Goal: Transaction & Acquisition: Download file/media

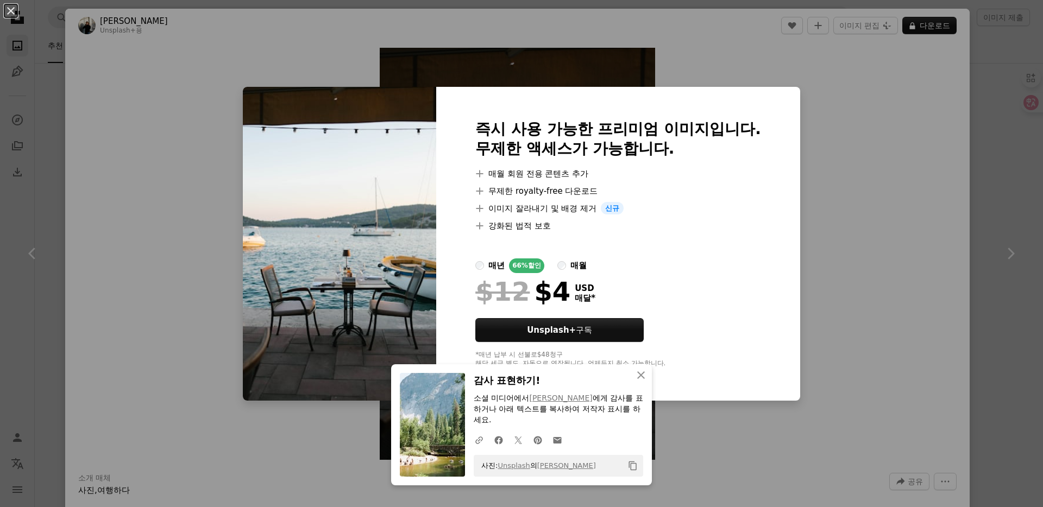
scroll to position [366, 0]
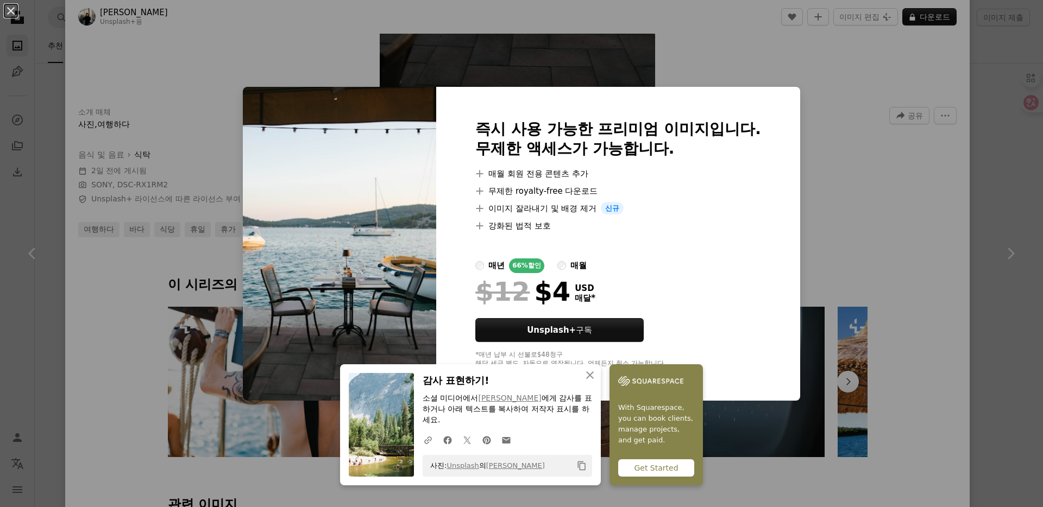
click at [820, 240] on div "An X shape An X shape 닫기 감사 표현하기! 소셜 미디어에서 [PERSON_NAME] 에게 감사를 표하거나 아래 텍스트를 복사…" at bounding box center [521, 253] width 1043 height 507
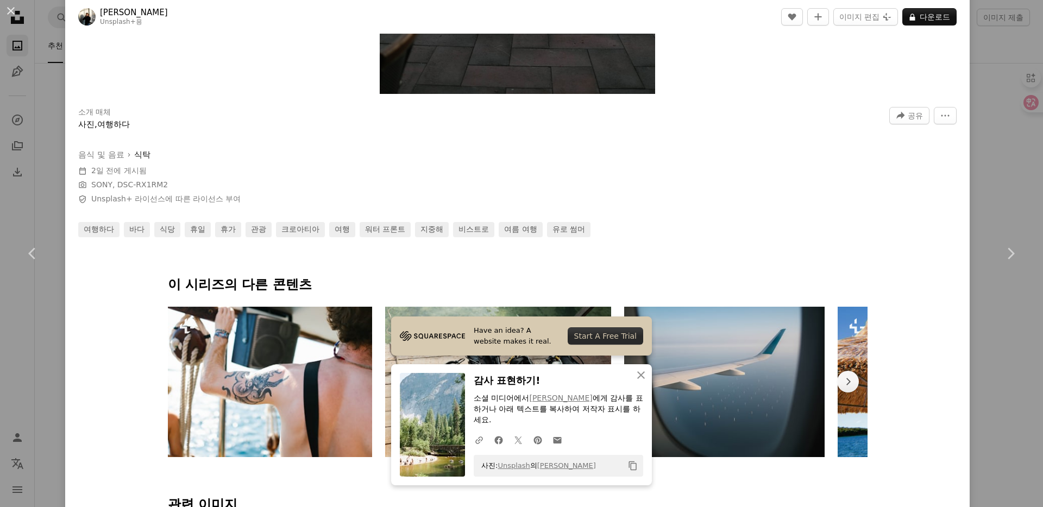
scroll to position [36, 0]
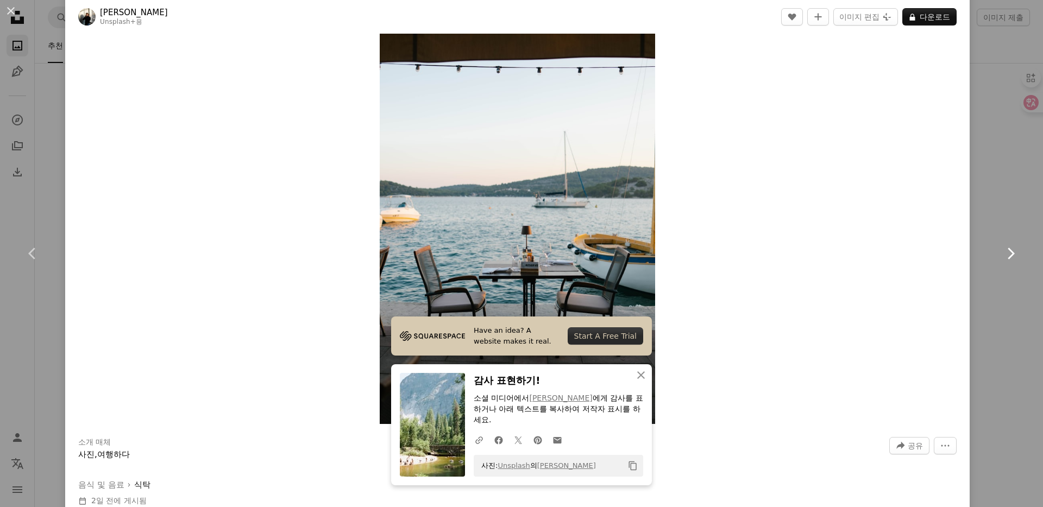
click at [978, 218] on link "Chevron right" at bounding box center [1010, 254] width 65 height 104
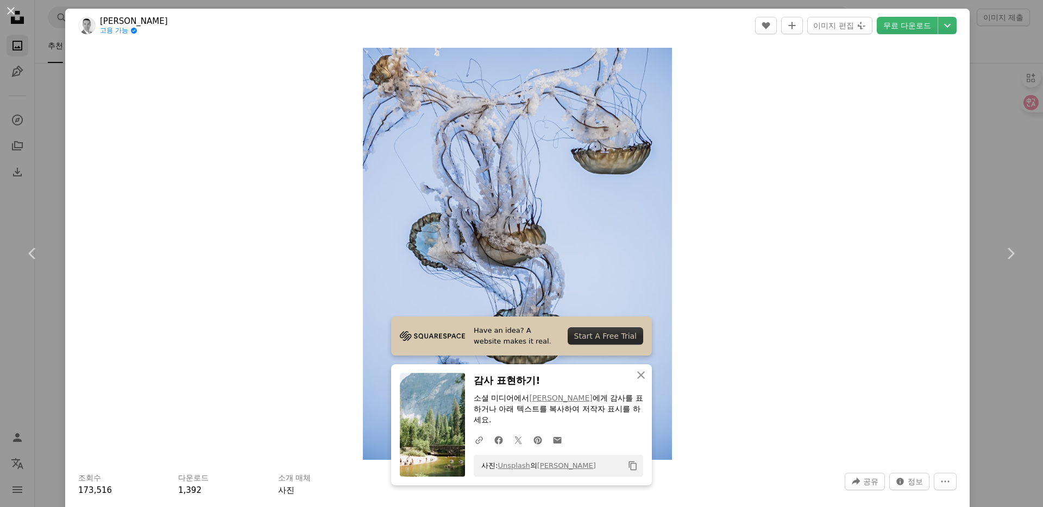
click at [1012, 144] on div "An X shape Chevron left Chevron right Have an idea? A website makes it real. St…" at bounding box center [521, 253] width 1043 height 507
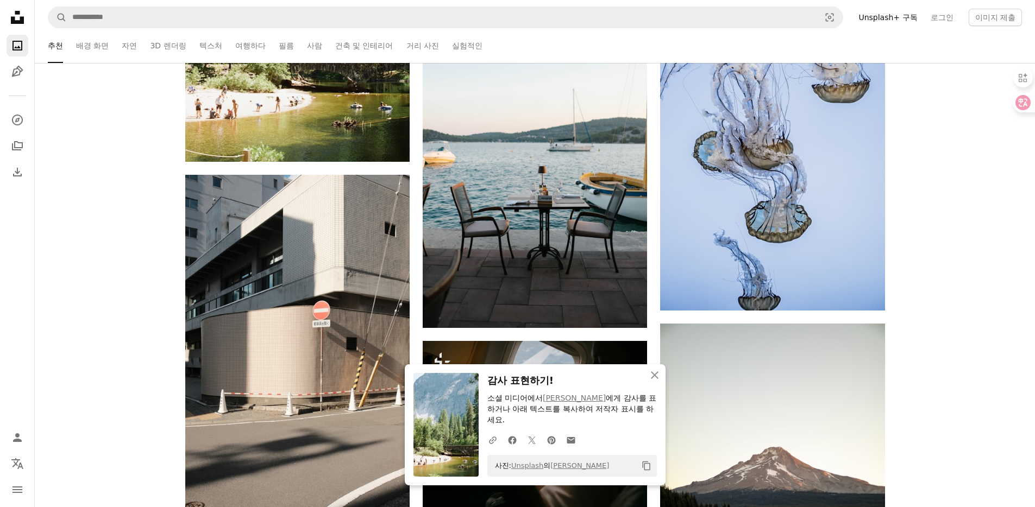
scroll to position [943, 0]
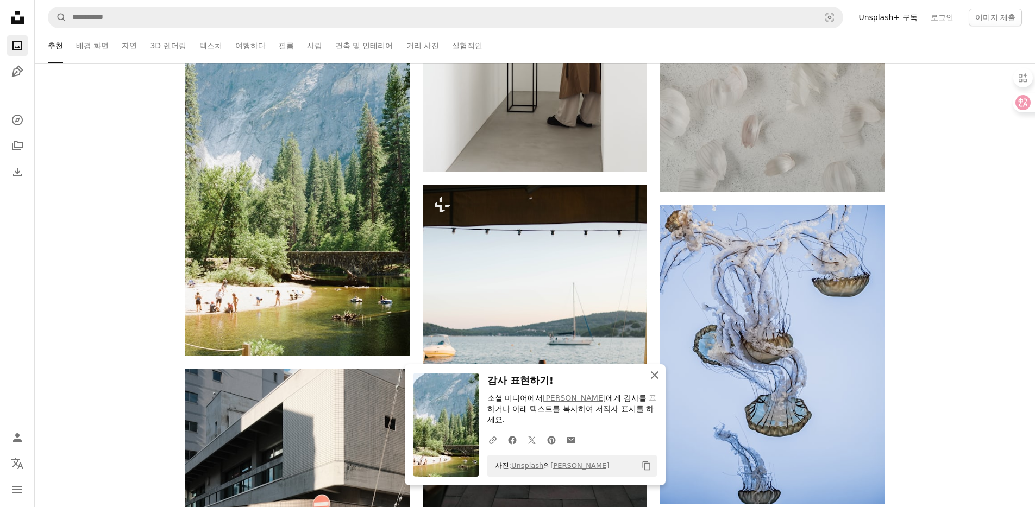
click at [656, 382] on icon "An X shape" at bounding box center [654, 375] width 13 height 13
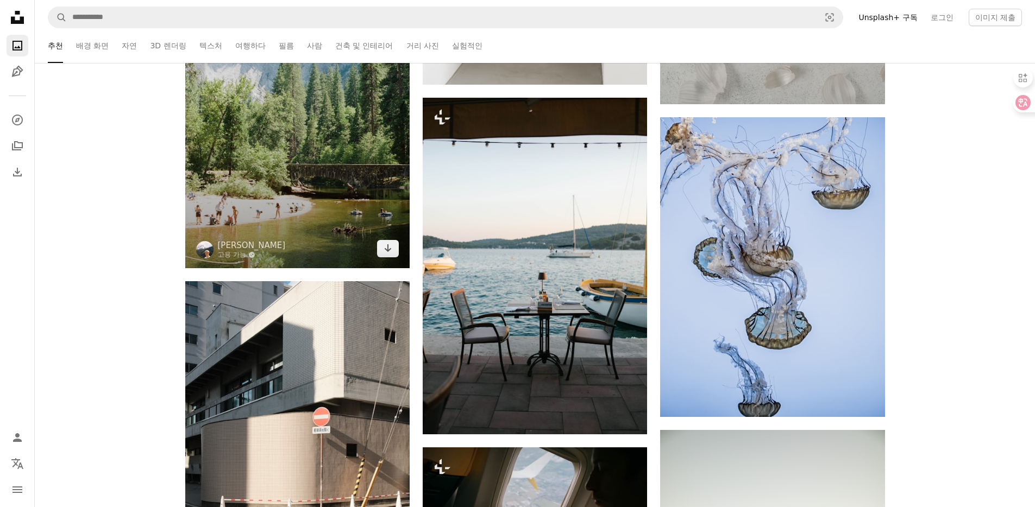
scroll to position [831, 0]
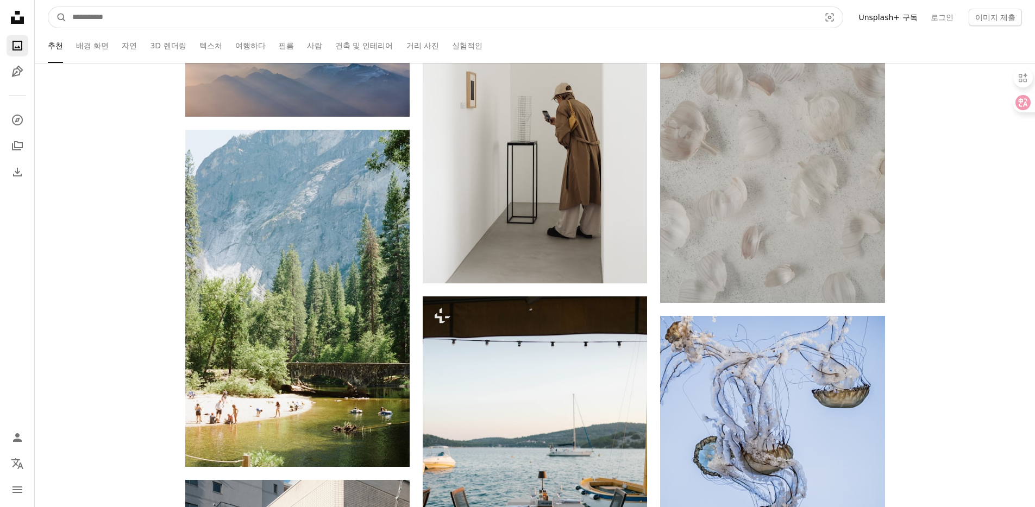
click at [167, 8] on input "사이트 전체에서 이미지 찾기" at bounding box center [442, 17] width 750 height 21
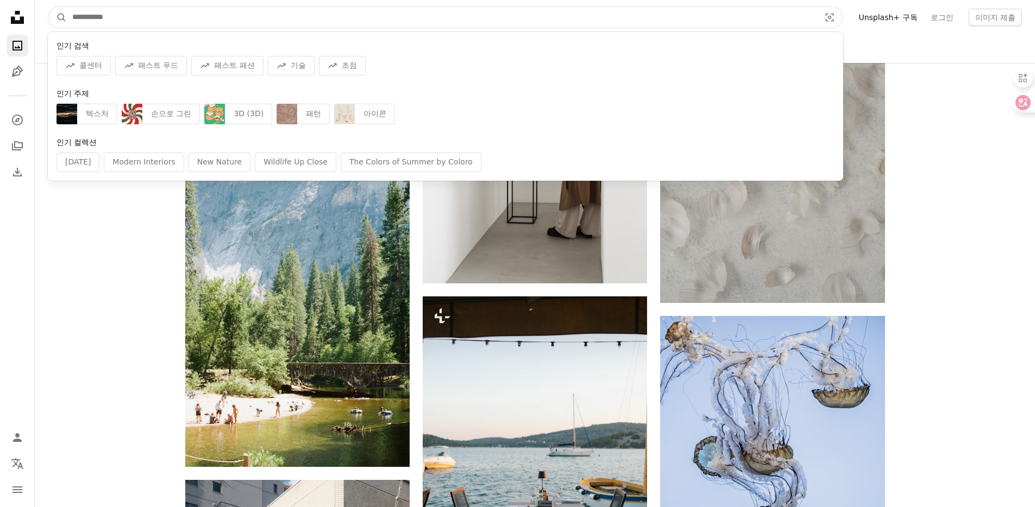
type input "*"
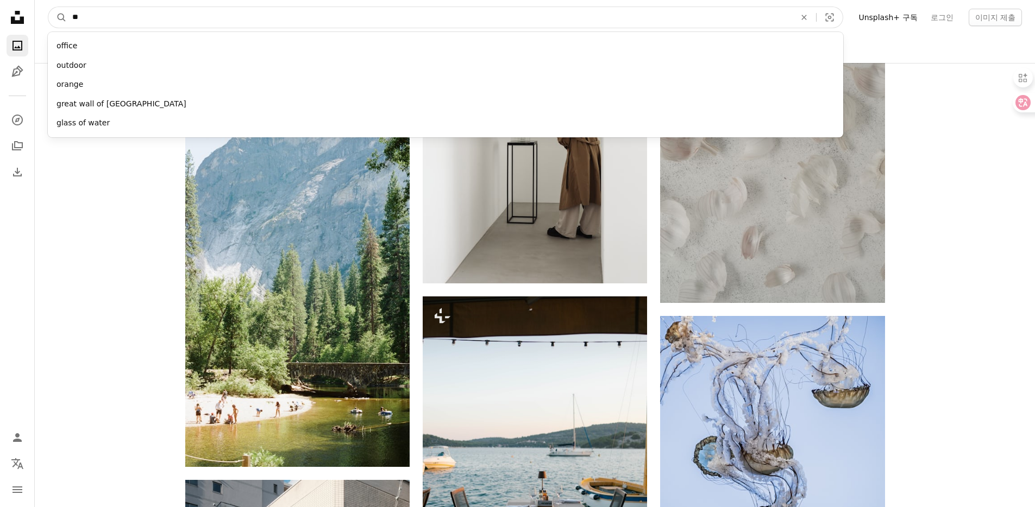
type input "*"
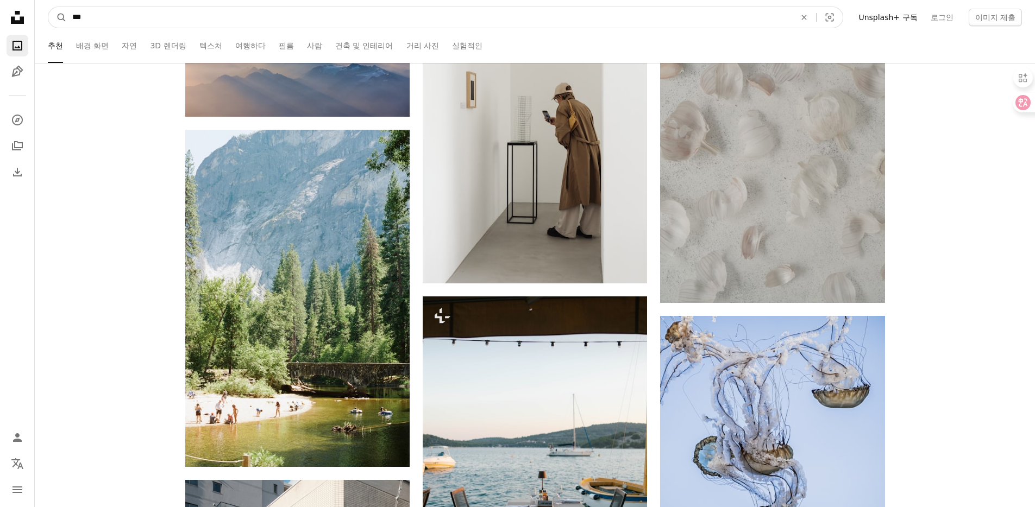
type input "***"
click at [48, 7] on button "A magnifying glass" at bounding box center [57, 17] width 18 height 21
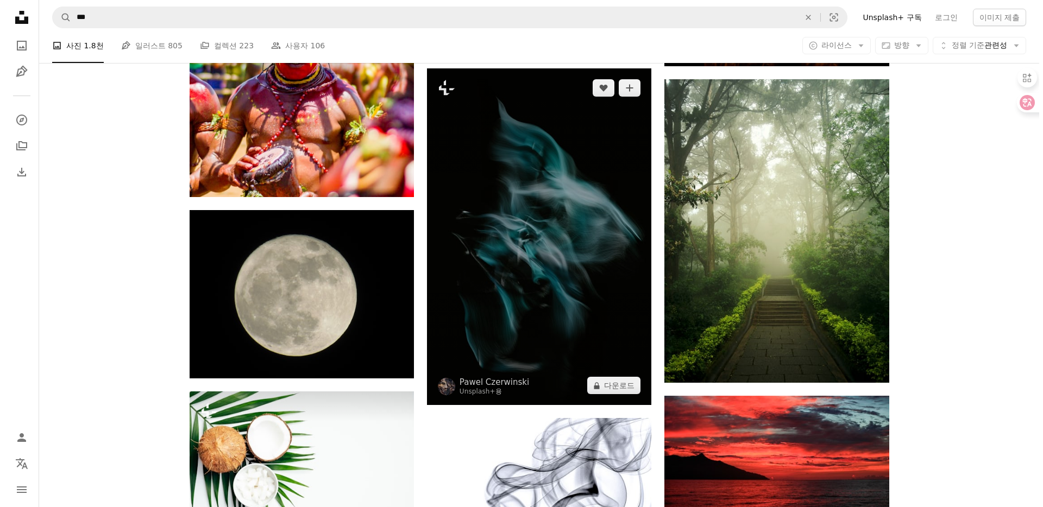
scroll to position [1037, 0]
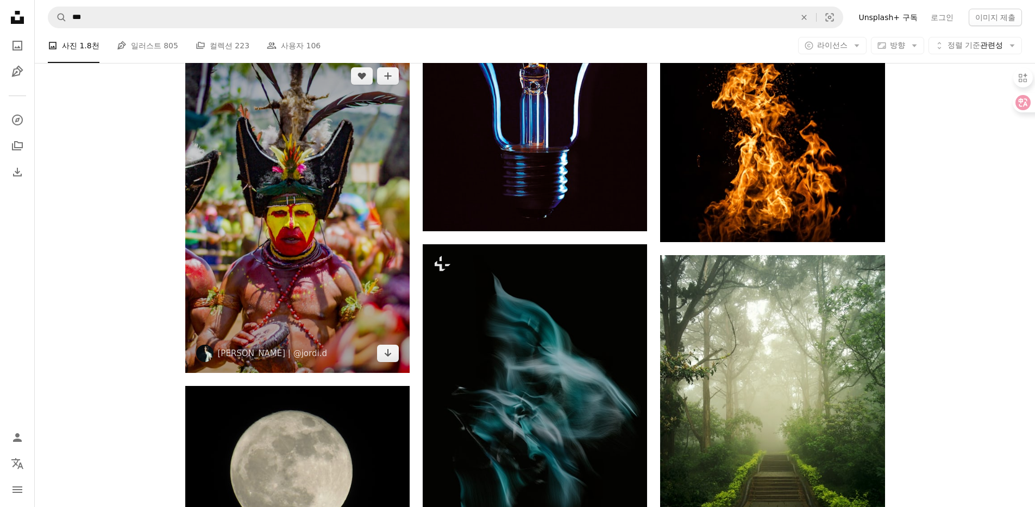
click at [290, 205] on img at bounding box center [297, 215] width 224 height 317
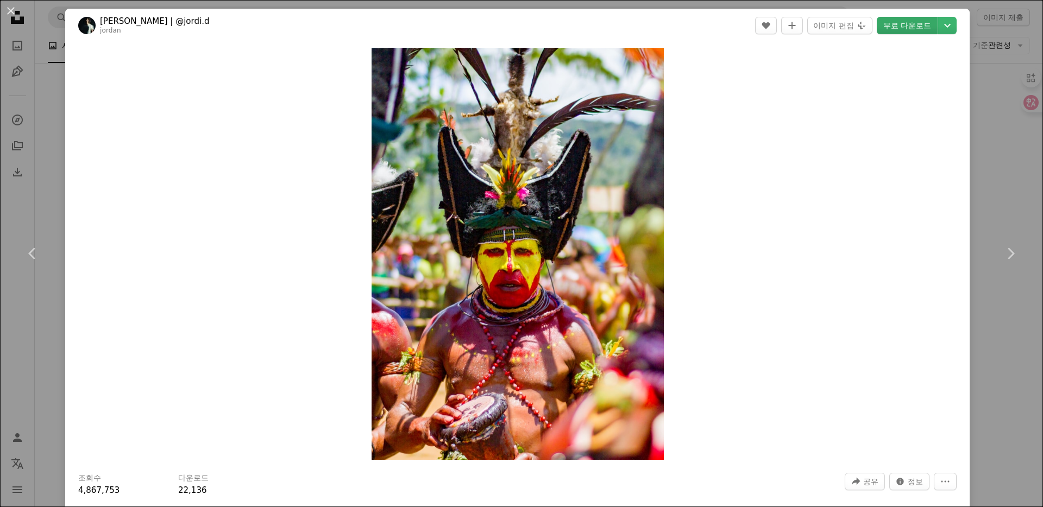
click at [905, 28] on link "무료 다운로드" at bounding box center [907, 25] width 61 height 17
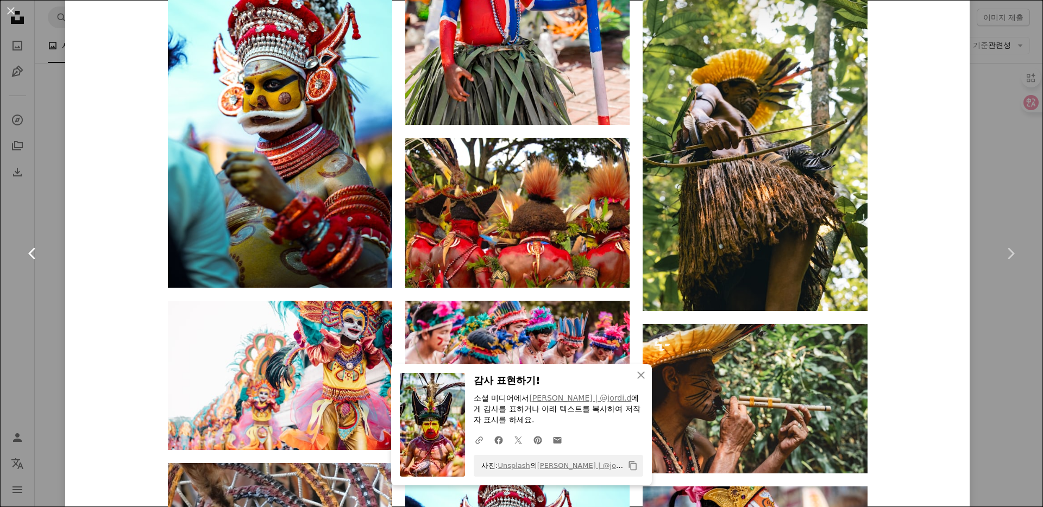
scroll to position [1506, 0]
